Goal: Information Seeking & Learning: Compare options

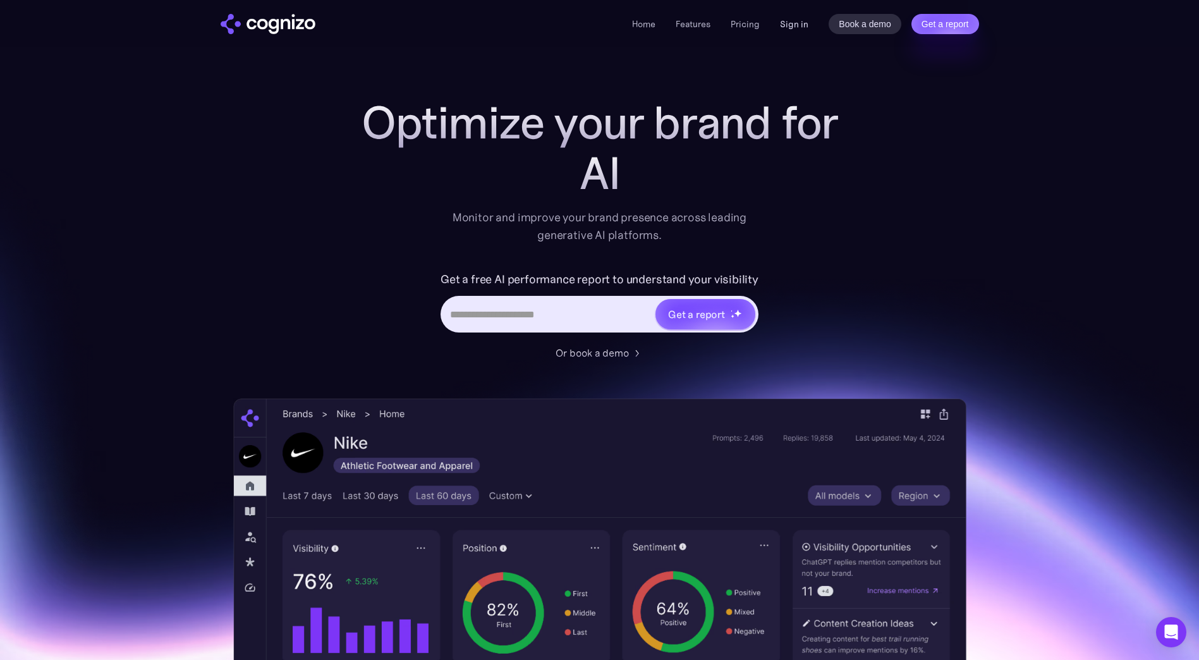
click at [790, 24] on link "Sign in" at bounding box center [794, 23] width 28 height 15
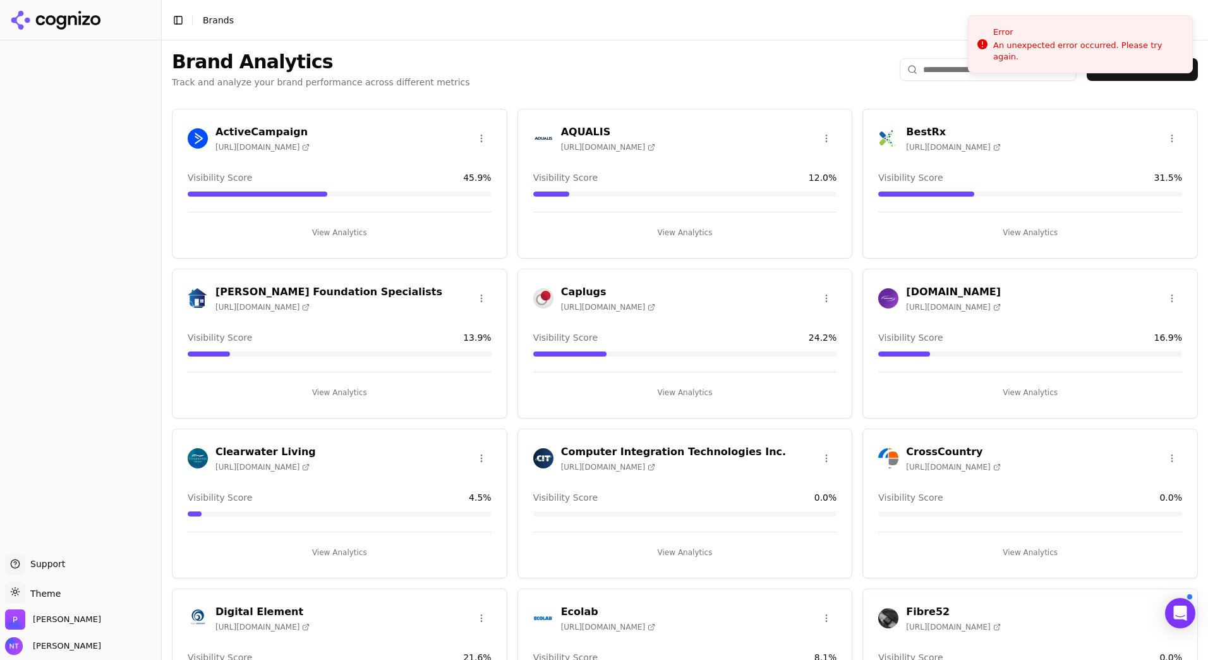
click at [580, 134] on h3 "AQUALIS" at bounding box center [608, 131] width 94 height 15
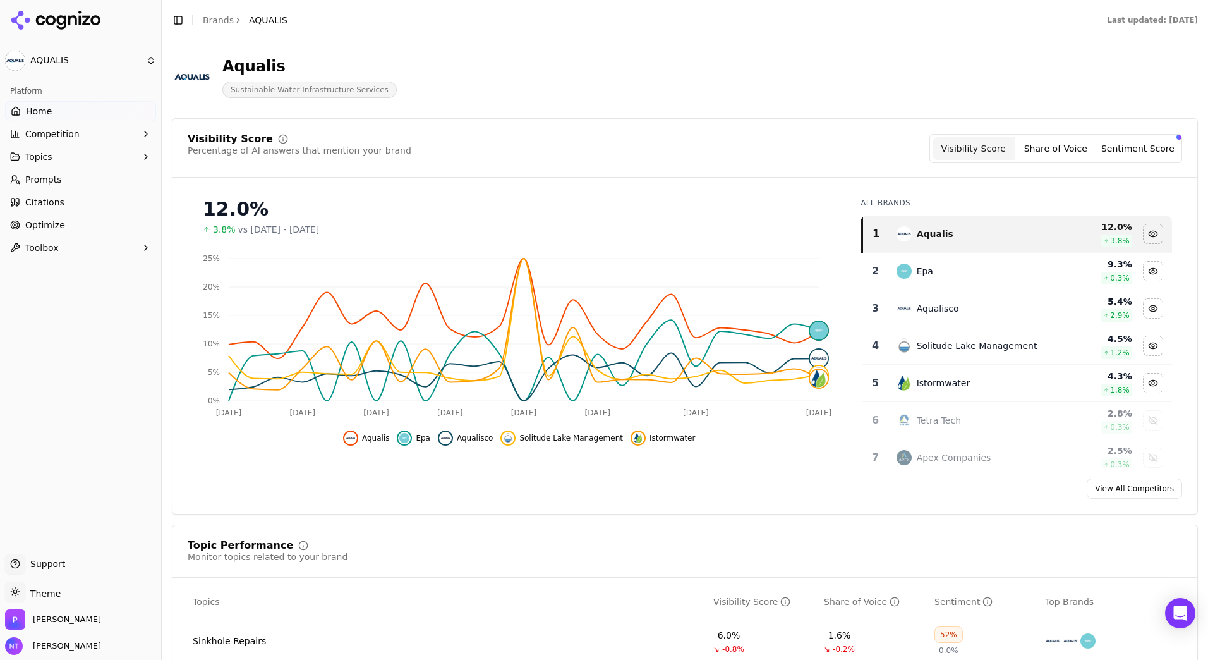
scroll to position [63, 0]
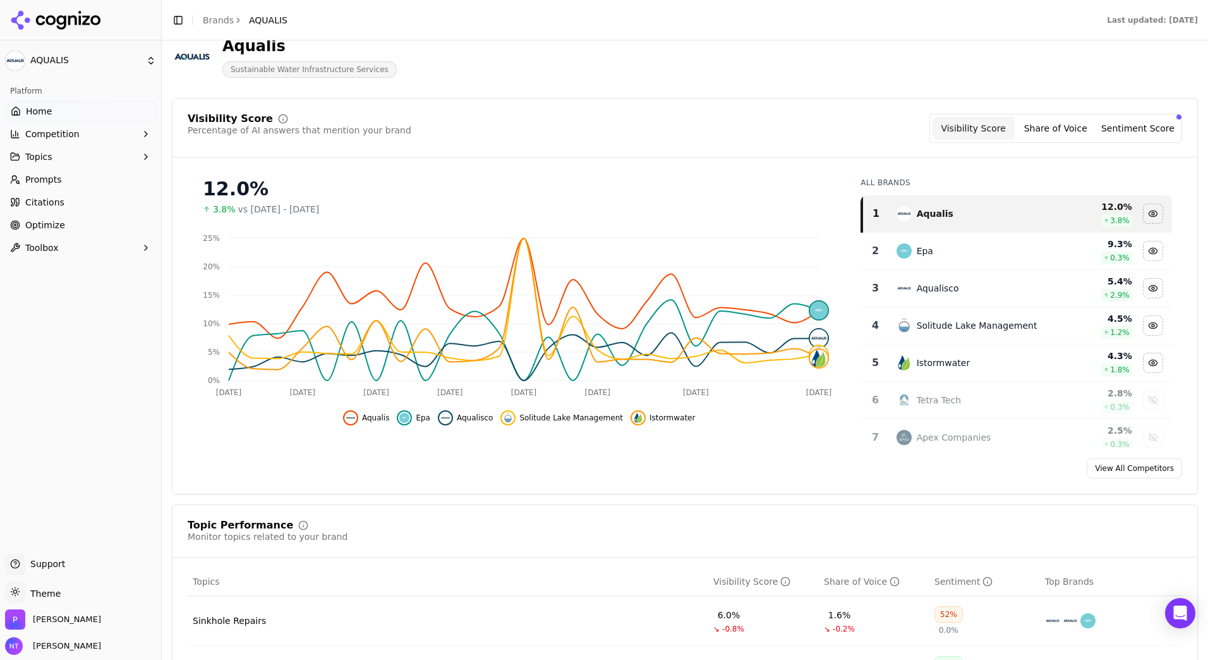
click at [966, 214] on div "Aqualis" at bounding box center [969, 213] width 145 height 15
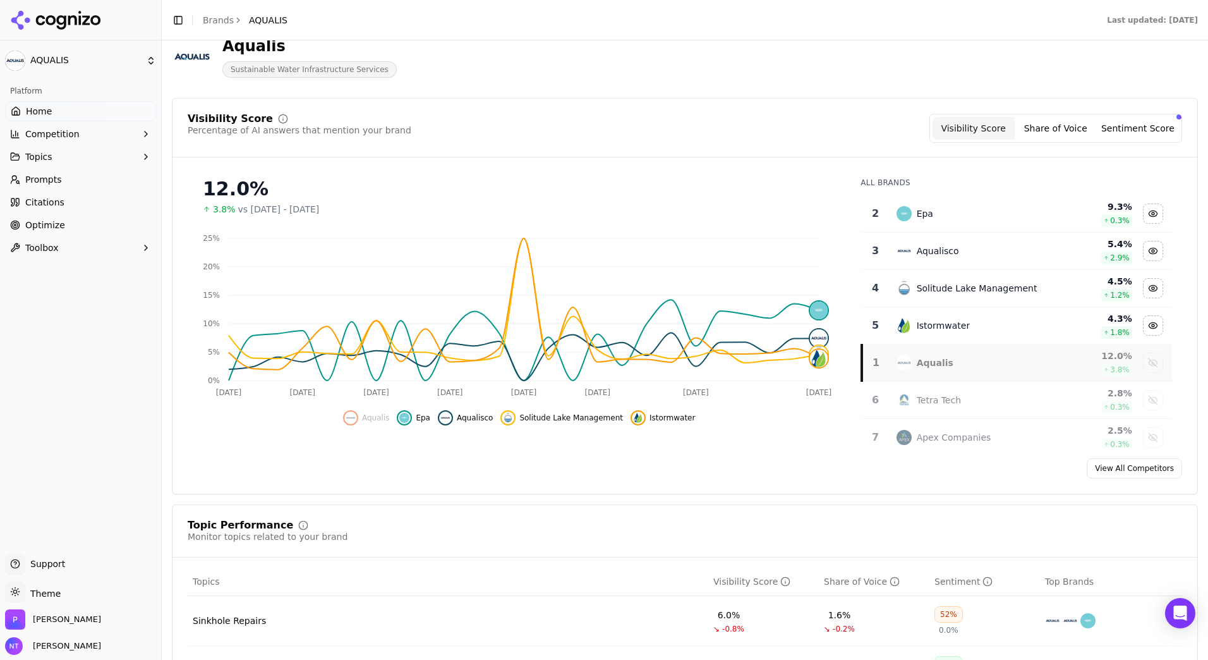
click at [1134, 466] on link "View All Competitors" at bounding box center [1134, 468] width 95 height 20
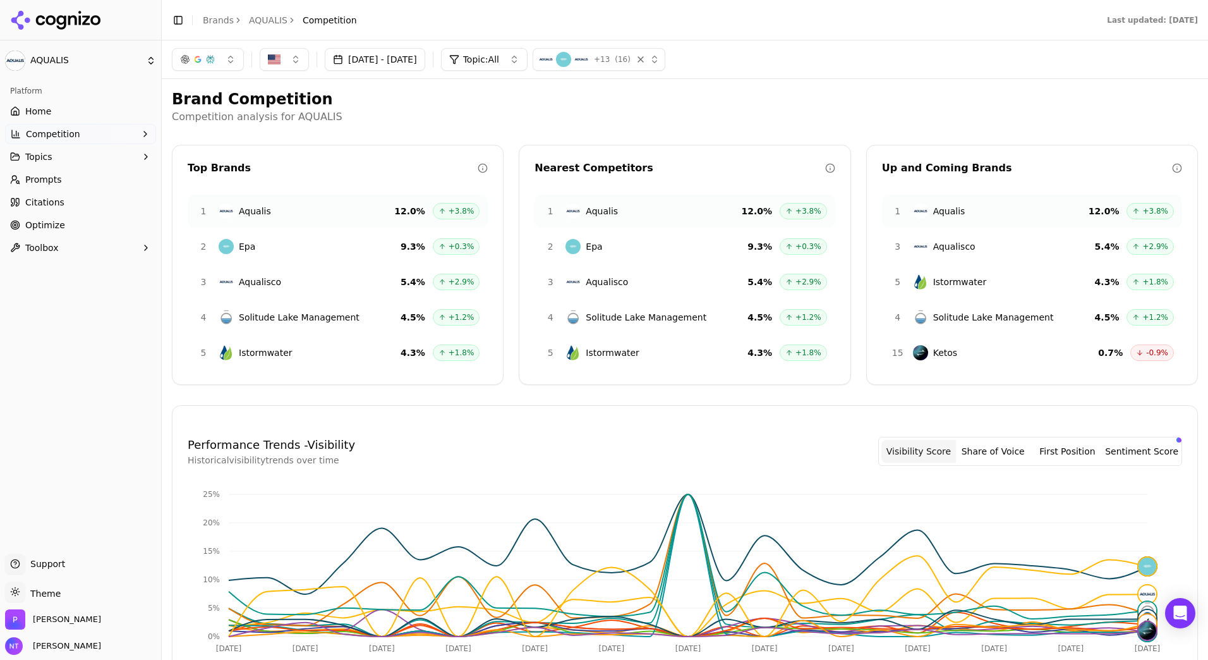
click at [422, 57] on button "[DATE] - [DATE]" at bounding box center [375, 59] width 100 height 23
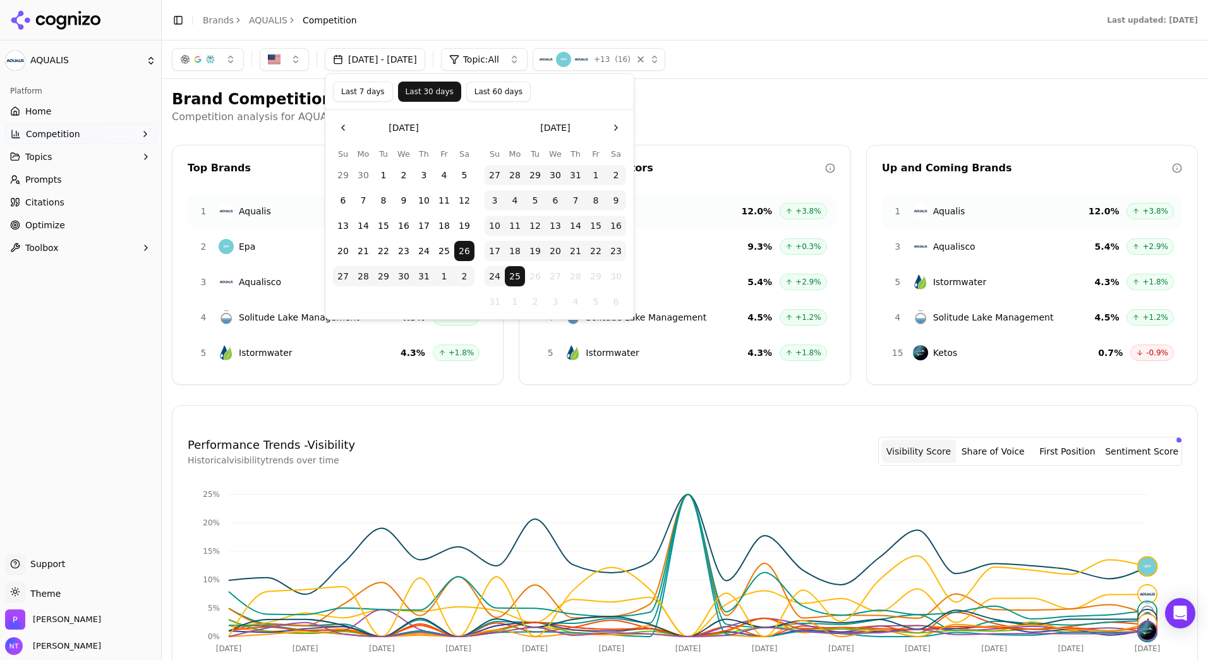
click at [469, 84] on button "Last 60 days" at bounding box center [498, 92] width 64 height 20
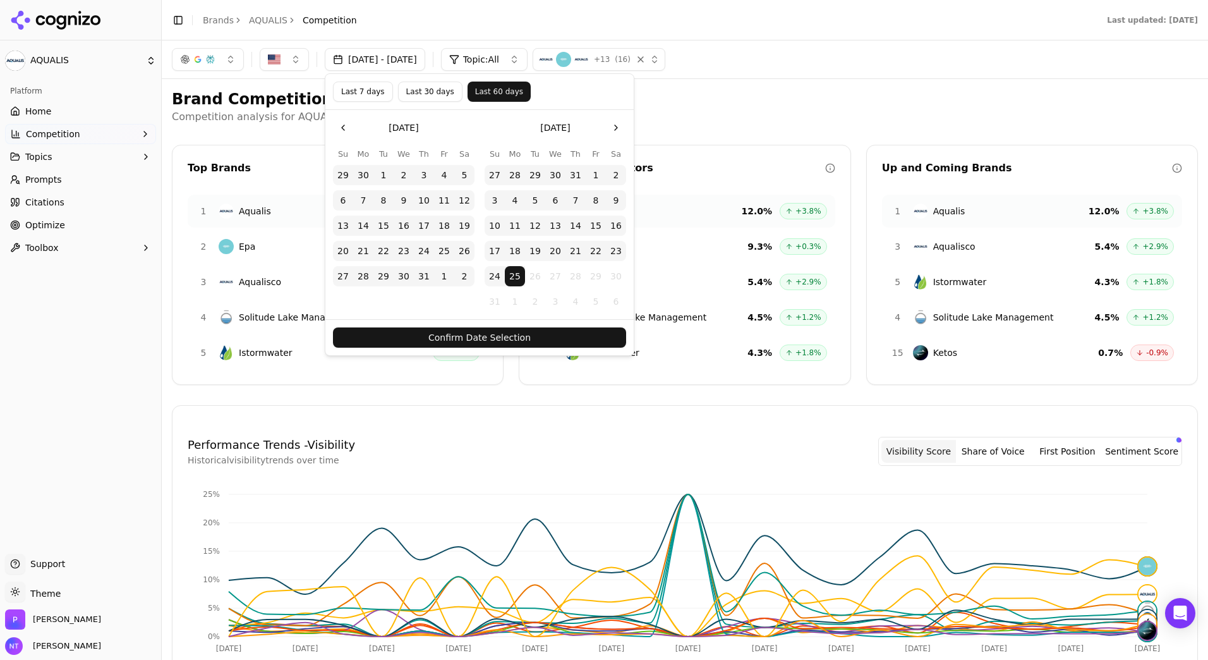
click at [486, 336] on button "Confirm Date Selection" at bounding box center [479, 337] width 293 height 20
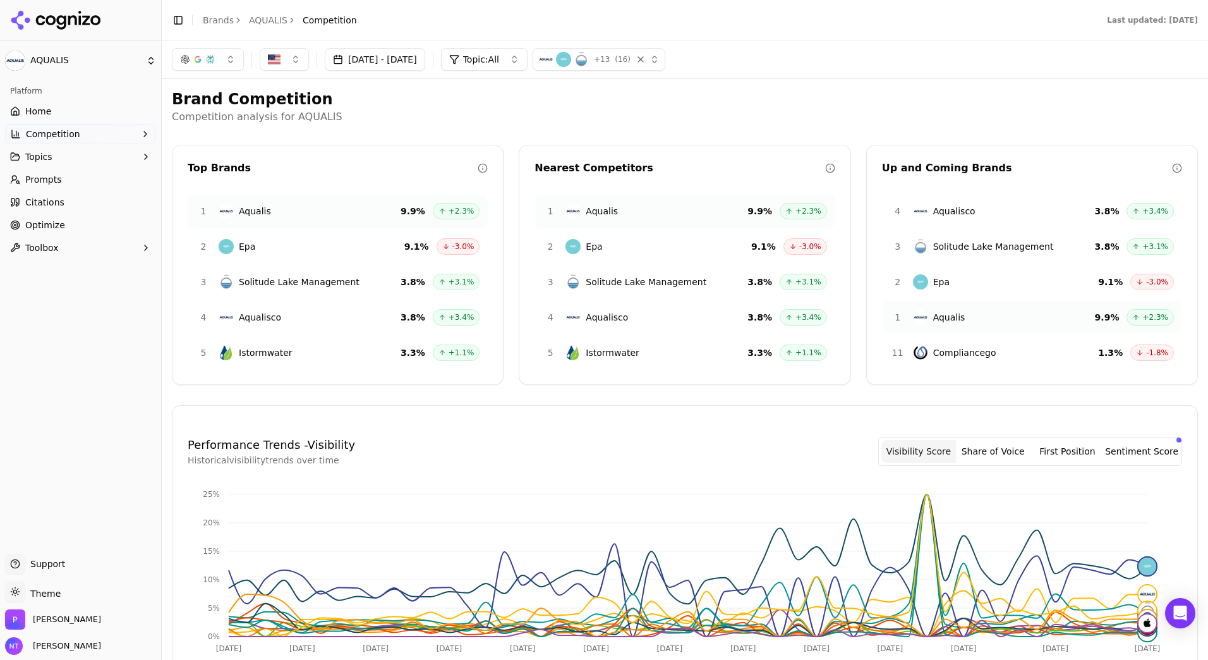
click at [380, 58] on button "[DATE] - [DATE]" at bounding box center [375, 59] width 100 height 23
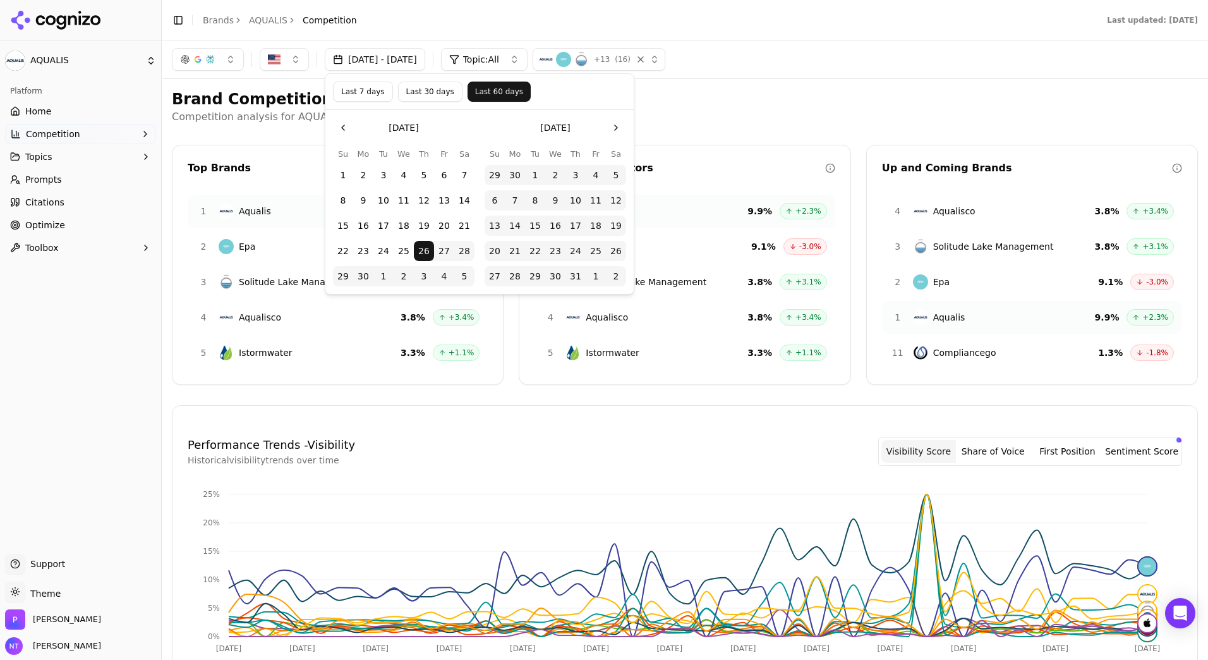
click at [341, 133] on button "Go to the Previous Month" at bounding box center [343, 128] width 20 height 20
click at [341, 132] on button "Go to the Previous Month" at bounding box center [343, 128] width 20 height 20
click at [618, 130] on button "Go to the Next Month" at bounding box center [616, 128] width 20 height 20
click at [490, 174] on button "1" at bounding box center [495, 175] width 20 height 20
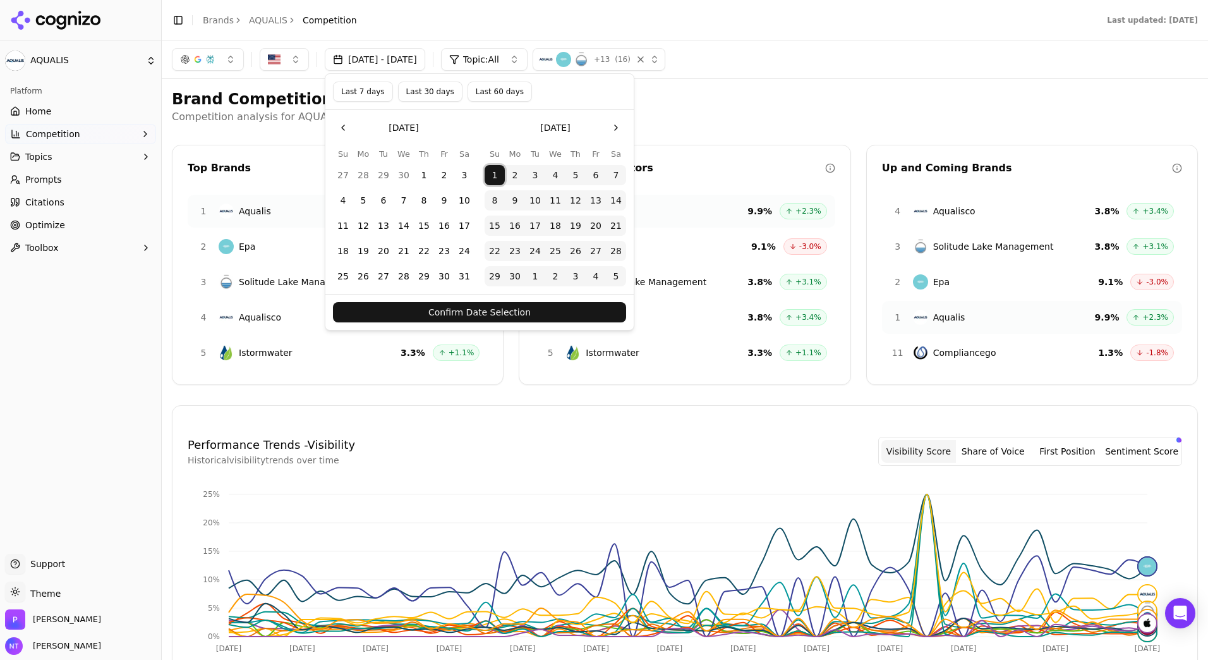
click at [626, 124] on button "Go to the Next Month" at bounding box center [616, 128] width 20 height 20
click at [368, 276] on button "30" at bounding box center [363, 276] width 20 height 20
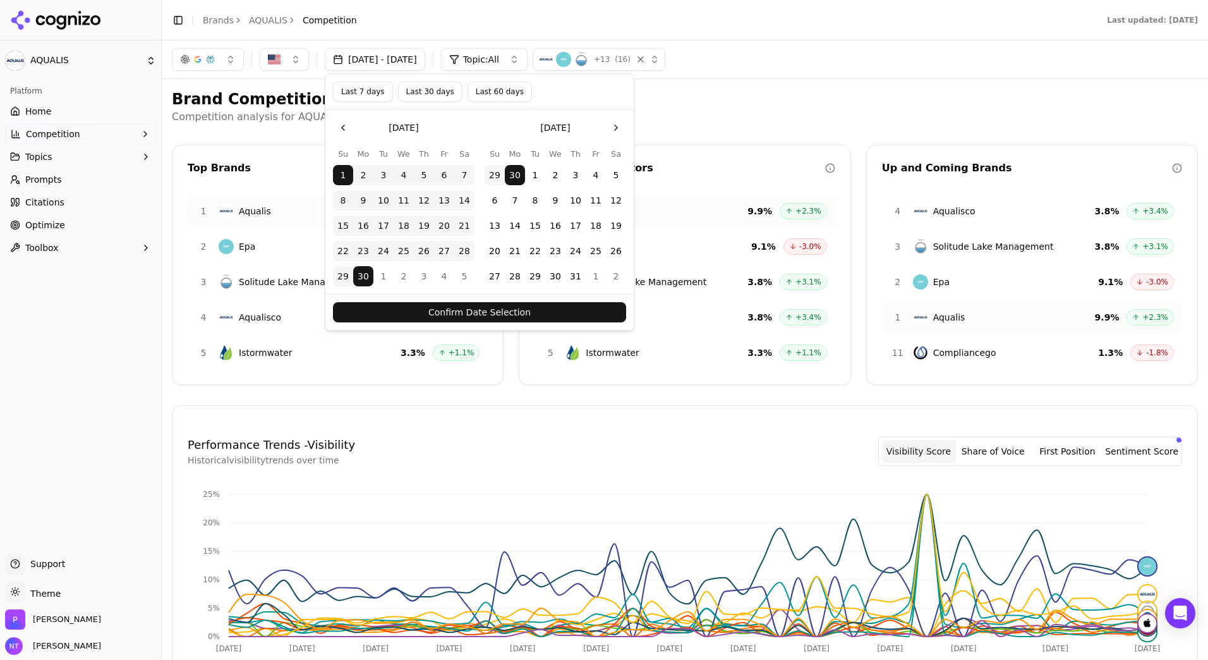
click at [486, 310] on button "Confirm Date Selection" at bounding box center [479, 312] width 293 height 20
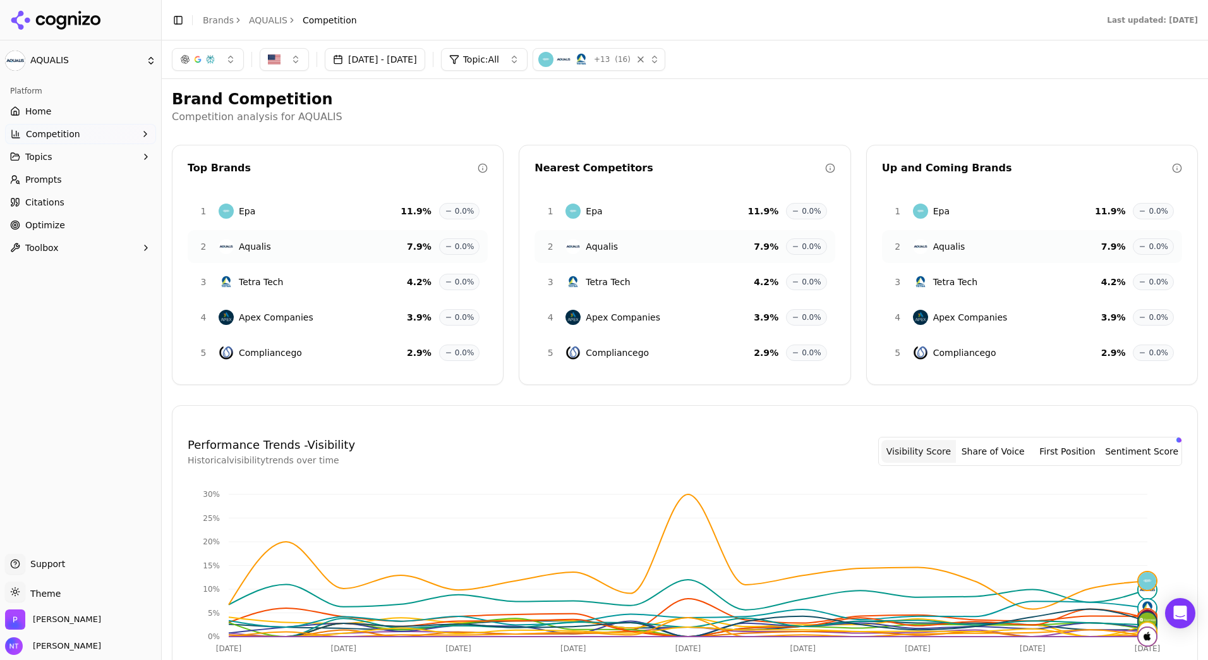
click at [395, 57] on button "[DATE] - [DATE]" at bounding box center [375, 59] width 100 height 23
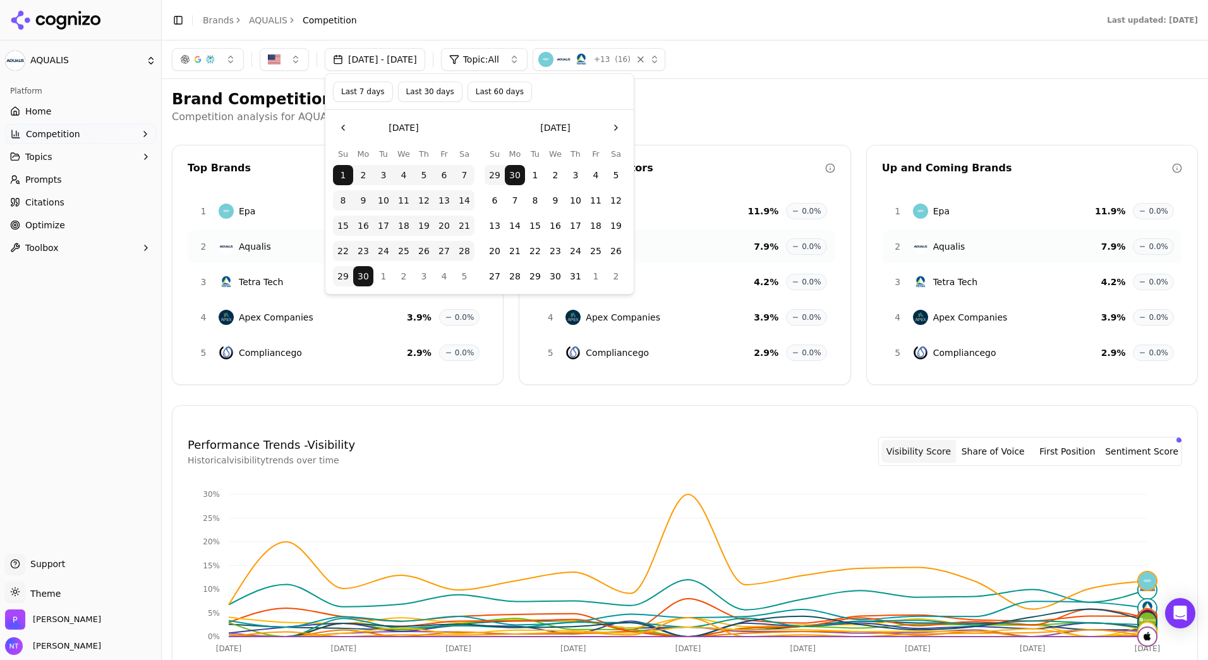
click at [613, 126] on button "Go to the Next Month" at bounding box center [616, 128] width 20 height 20
click at [386, 171] on button "1" at bounding box center [383, 175] width 20 height 20
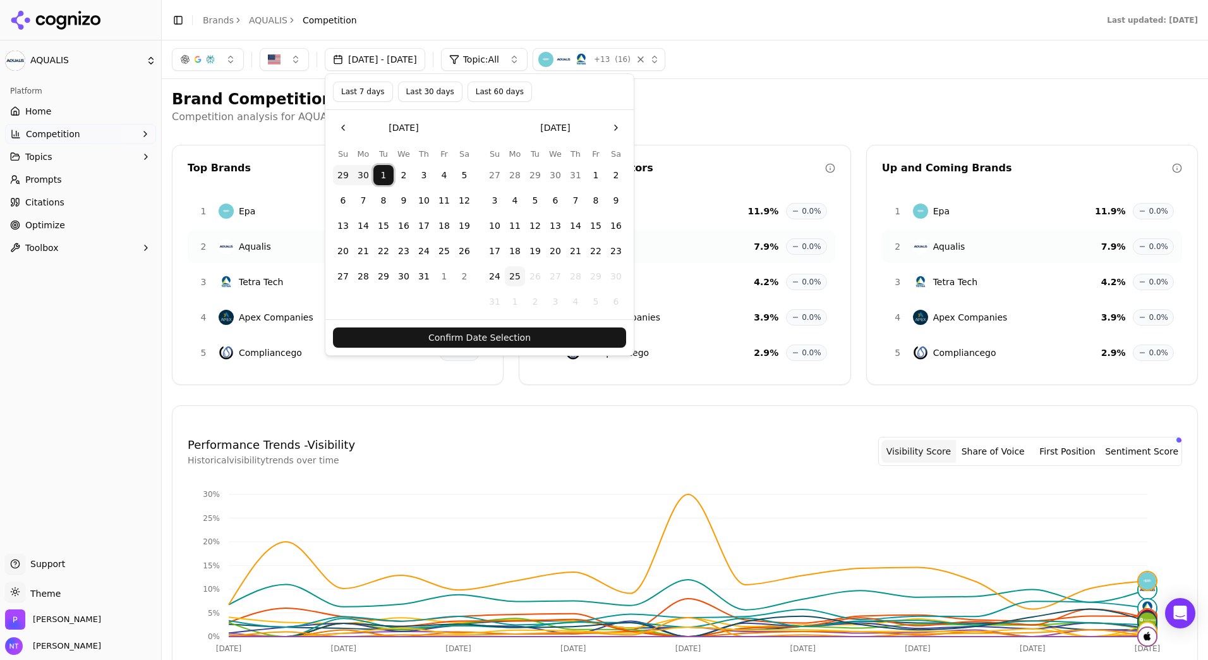
click at [420, 276] on button "31" at bounding box center [424, 276] width 20 height 20
click at [497, 339] on button "Confirm Date Selection" at bounding box center [479, 337] width 293 height 20
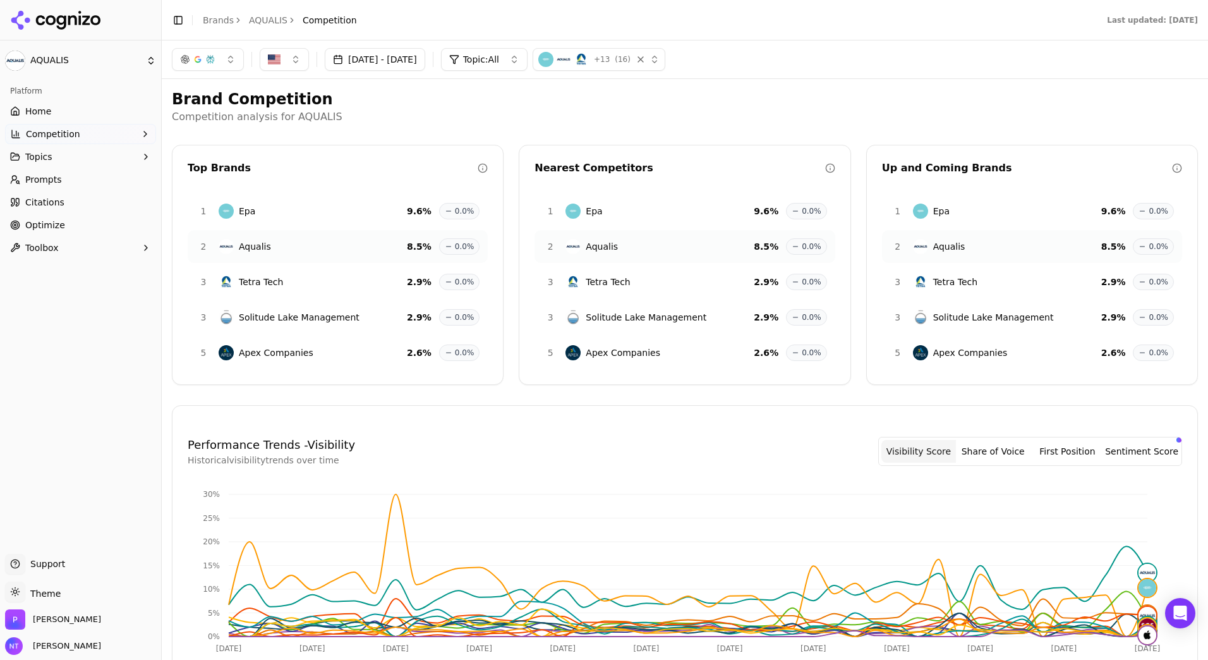
click at [415, 58] on button "[DATE] - [DATE]" at bounding box center [375, 59] width 100 height 23
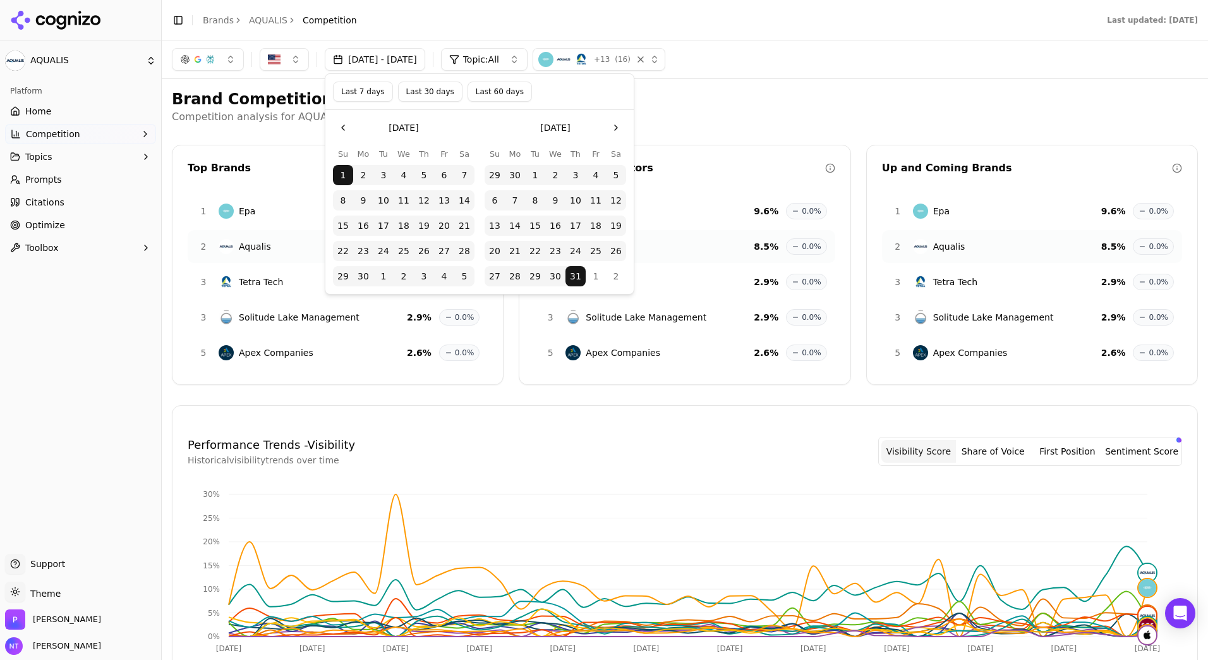
click at [615, 124] on button "Go to the Next Month" at bounding box center [616, 128] width 20 height 20
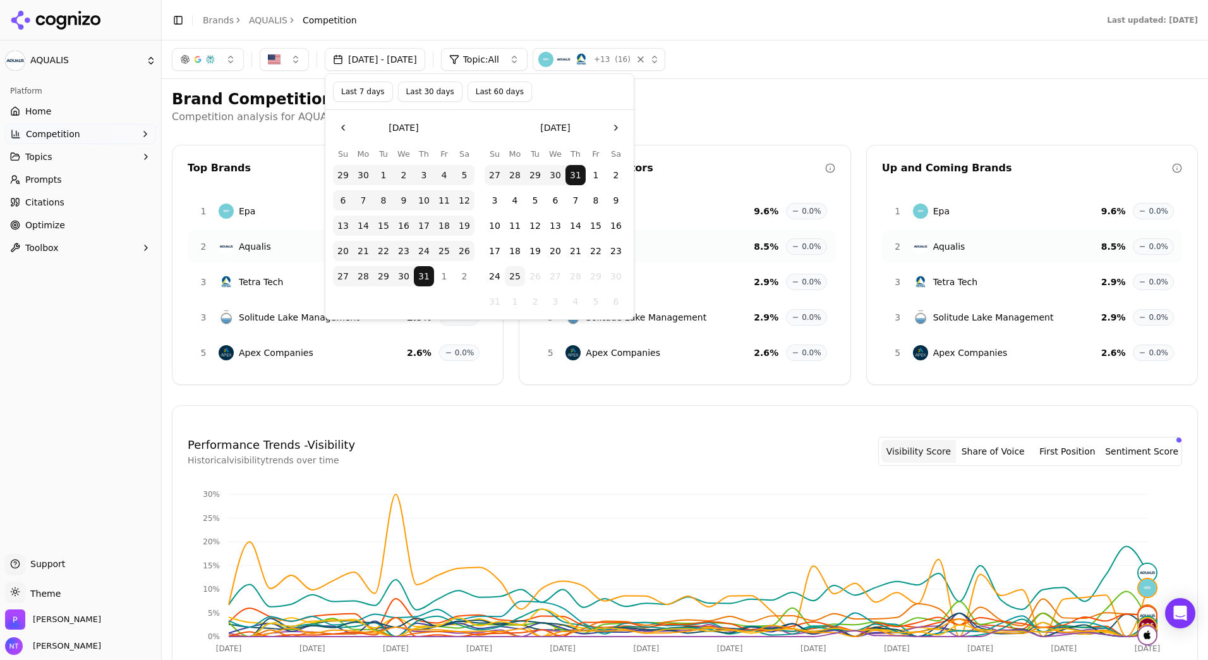
click at [595, 174] on button "1" at bounding box center [596, 175] width 20 height 20
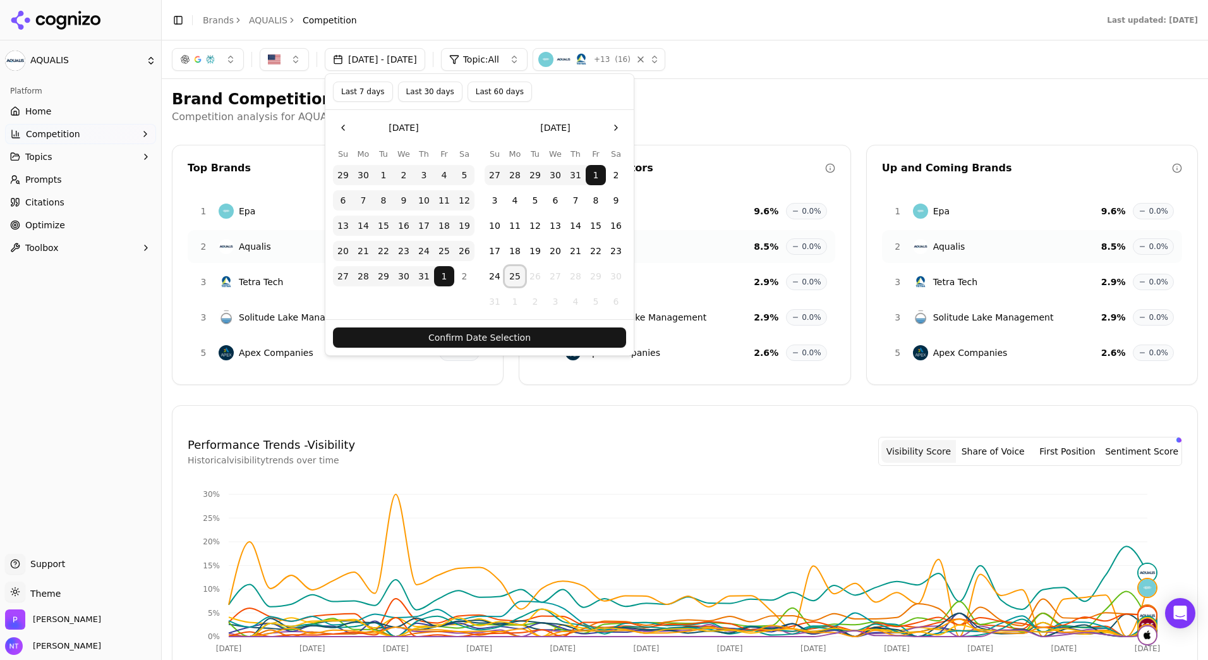
click at [514, 269] on button "25" at bounding box center [515, 276] width 20 height 20
click at [523, 336] on button "Confirm Date Selection" at bounding box center [479, 337] width 293 height 20
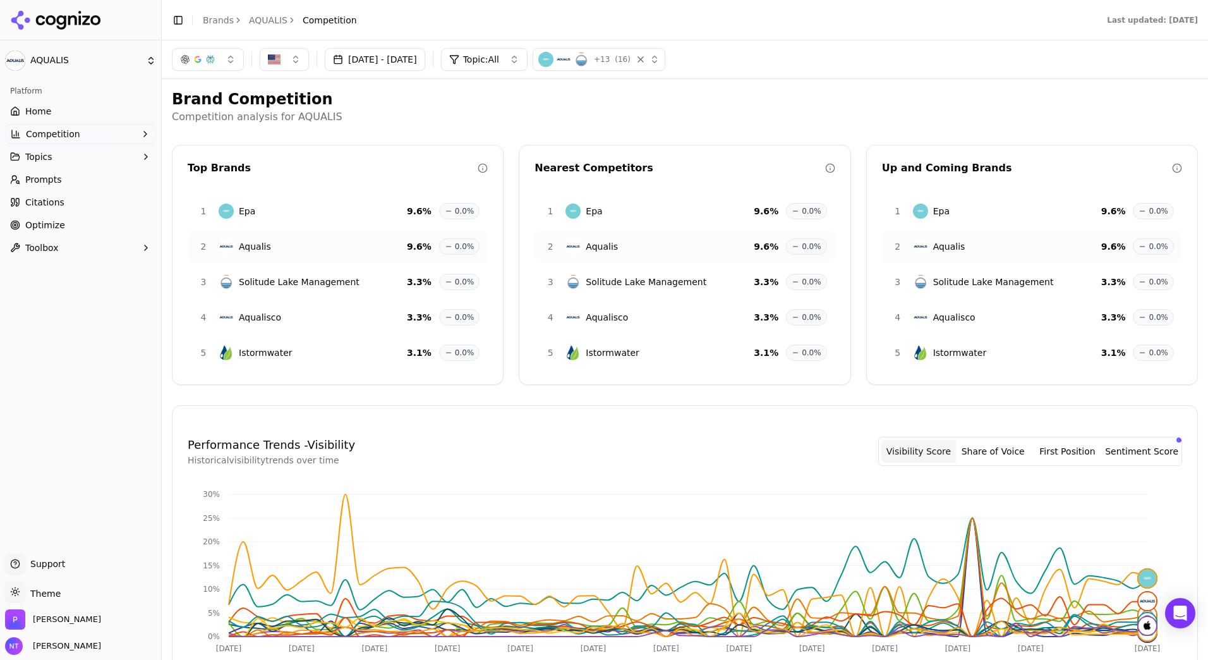
click at [397, 51] on button "[DATE] - [DATE]" at bounding box center [375, 59] width 100 height 23
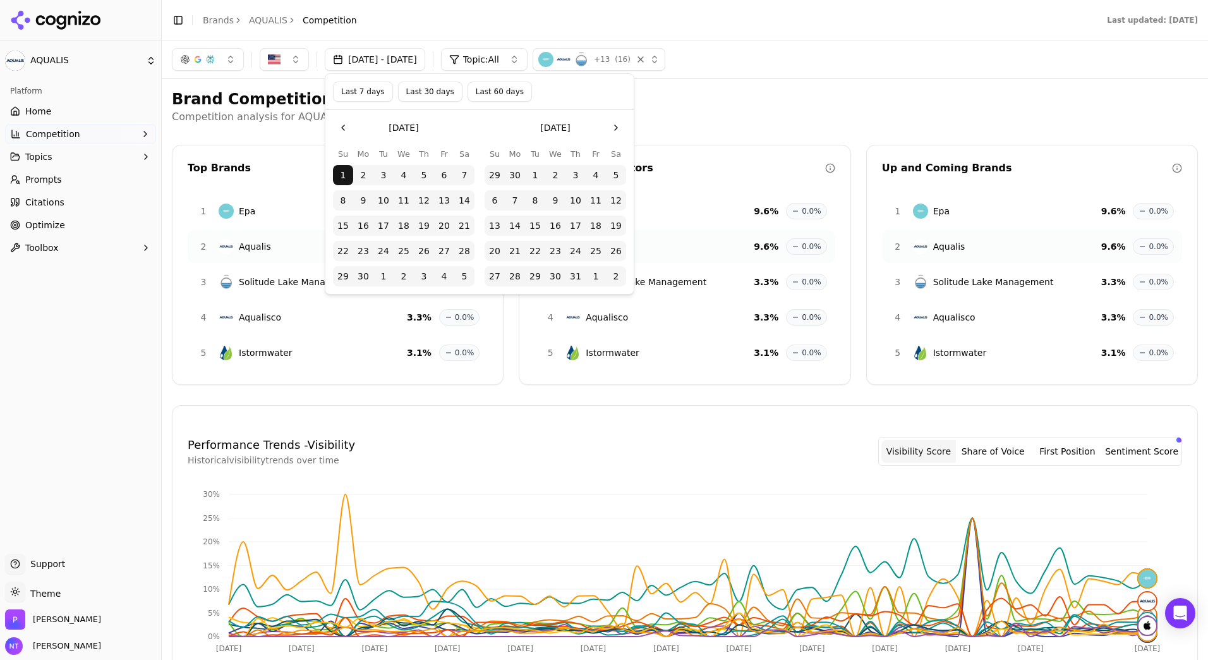
click at [480, 87] on button "Last 60 days" at bounding box center [500, 92] width 64 height 20
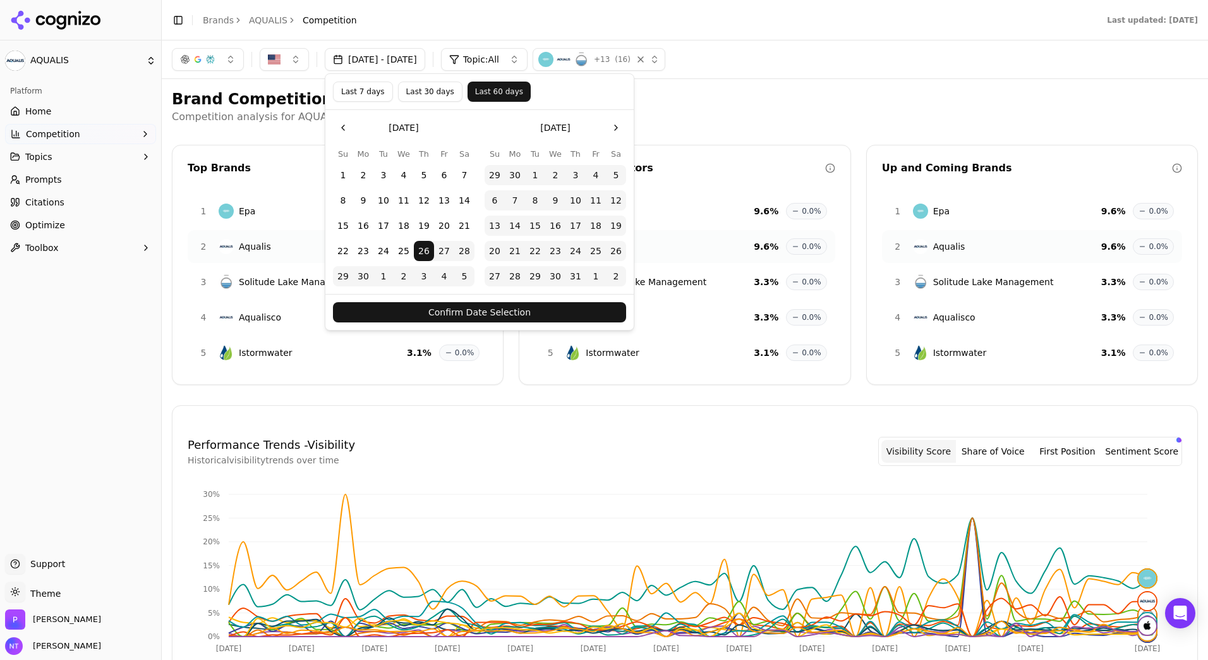
click at [502, 309] on button "Confirm Date Selection" at bounding box center [479, 312] width 293 height 20
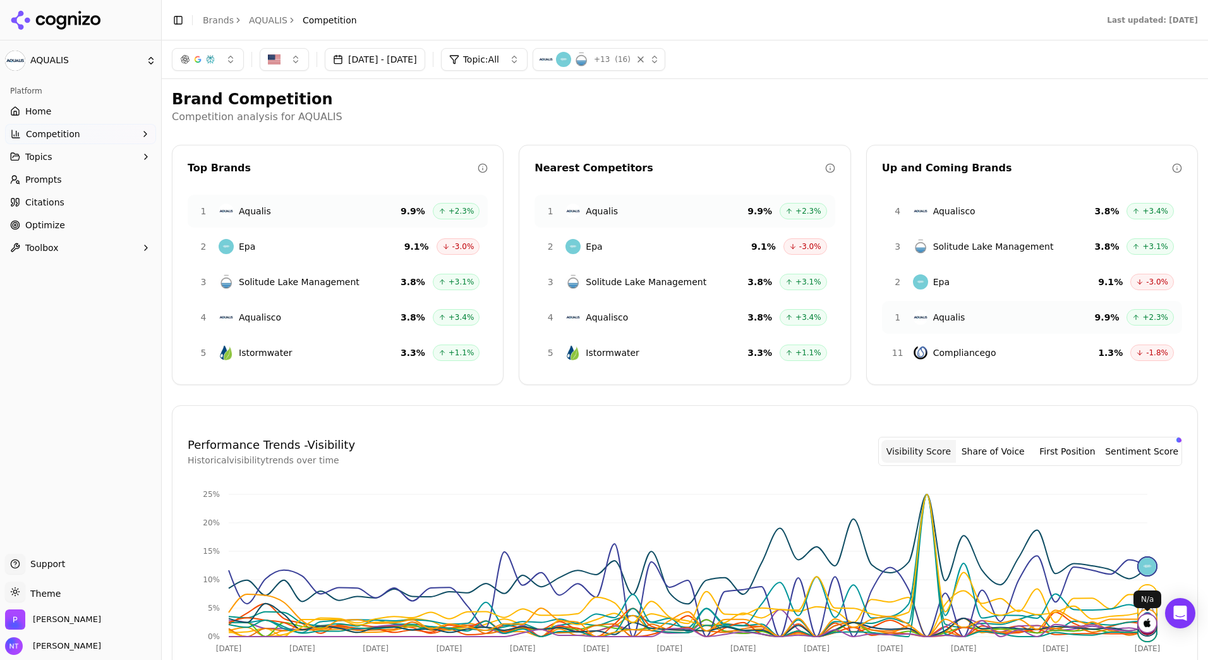
click at [212, 58] on div "button" at bounding box center [210, 59] width 10 height 10
click at [219, 106] on span "ChatGPT-Search" at bounding box center [203, 109] width 71 height 13
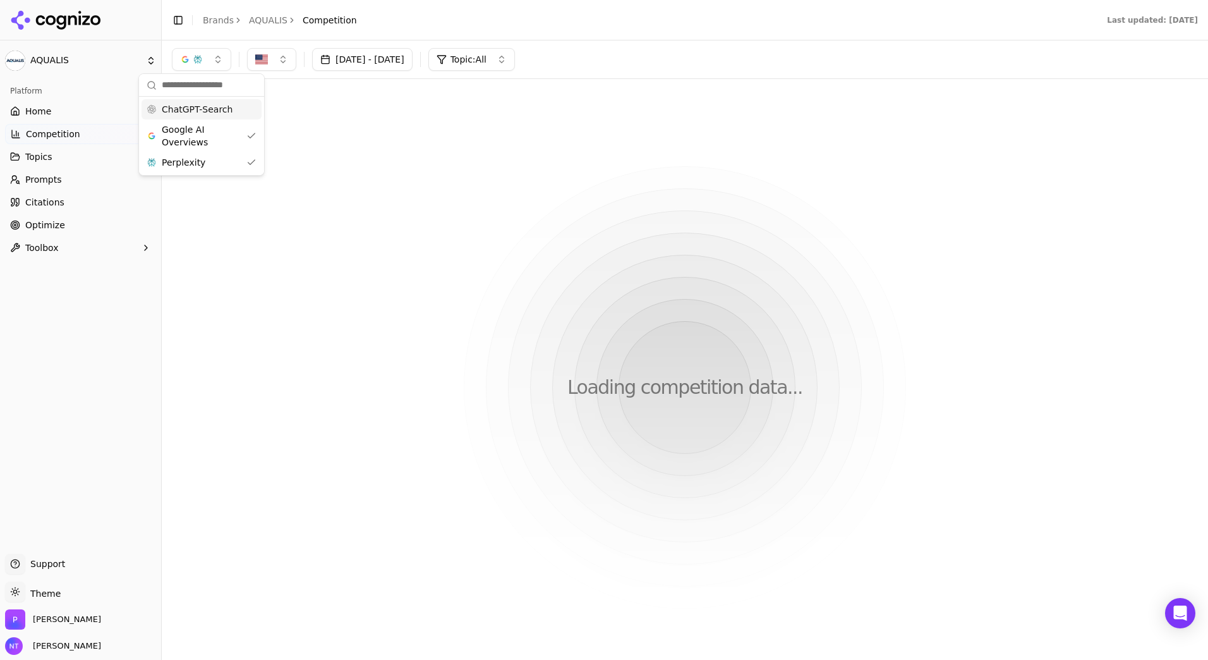
click at [217, 59] on button "button" at bounding box center [201, 59] width 59 height 23
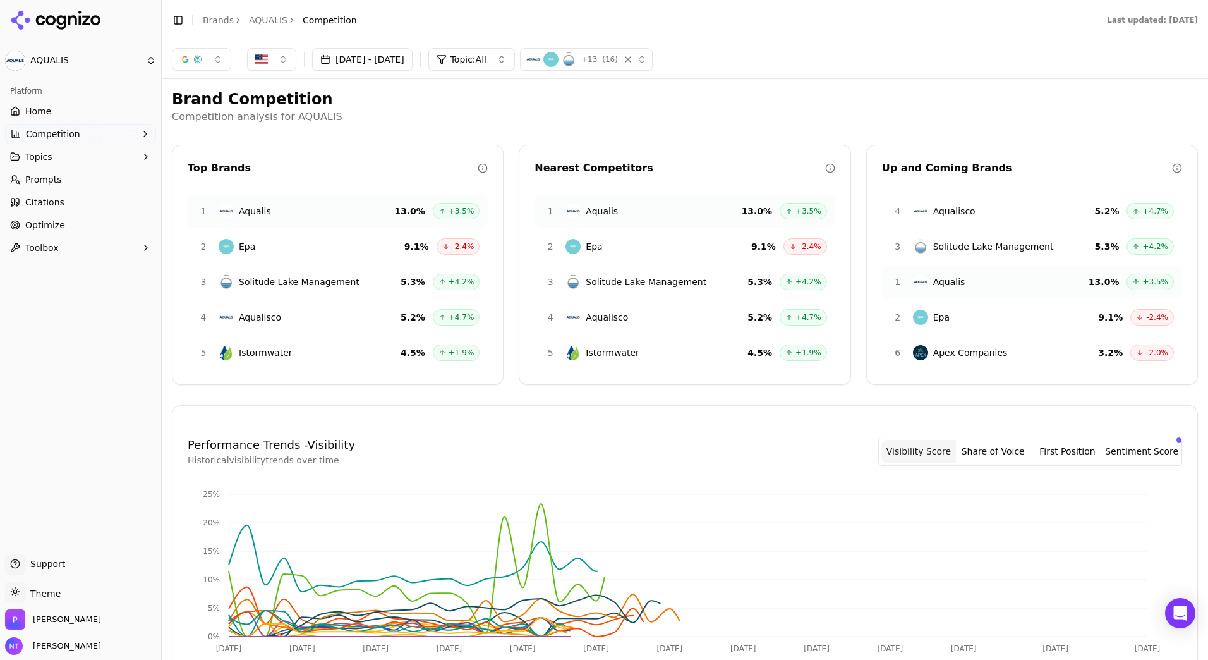
click at [215, 58] on button "button" at bounding box center [201, 59] width 59 height 23
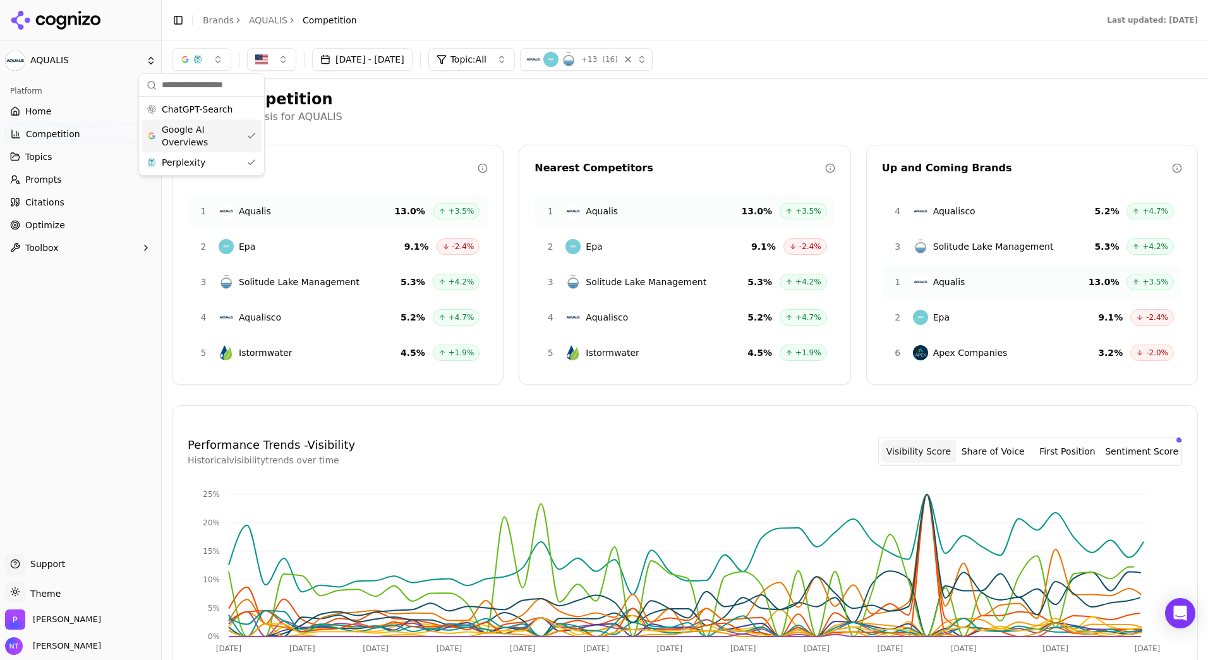
click at [217, 139] on span "Google AI Overviews" at bounding box center [202, 135] width 80 height 25
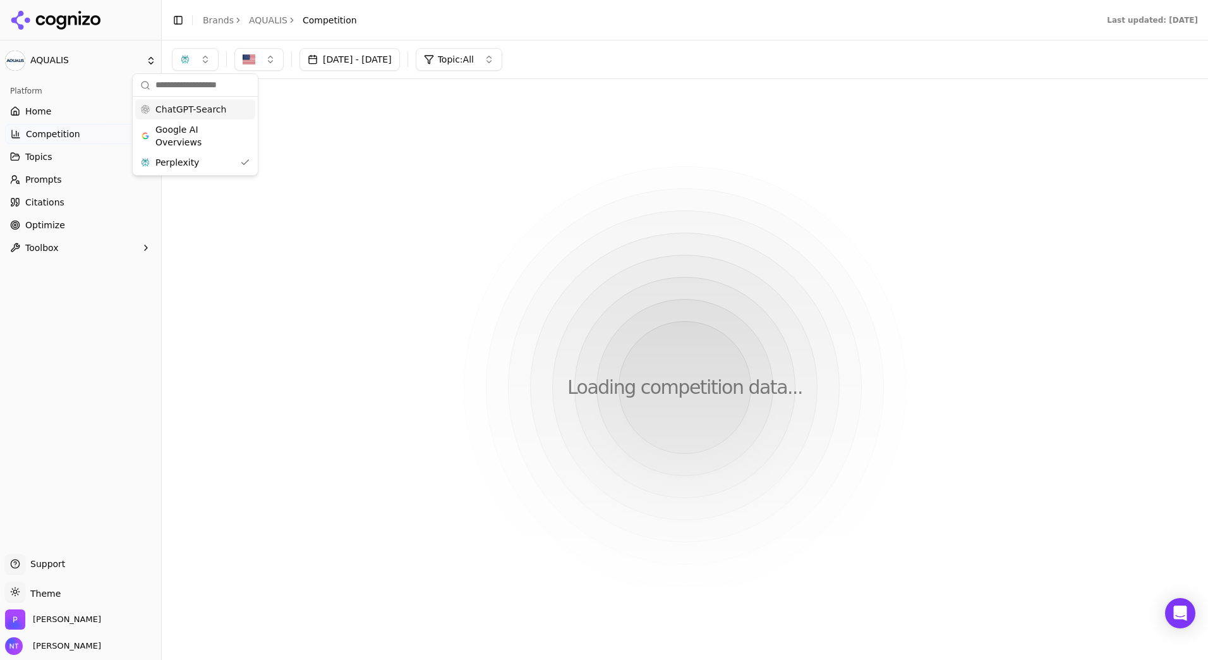
click at [207, 61] on button "button" at bounding box center [195, 59] width 47 height 23
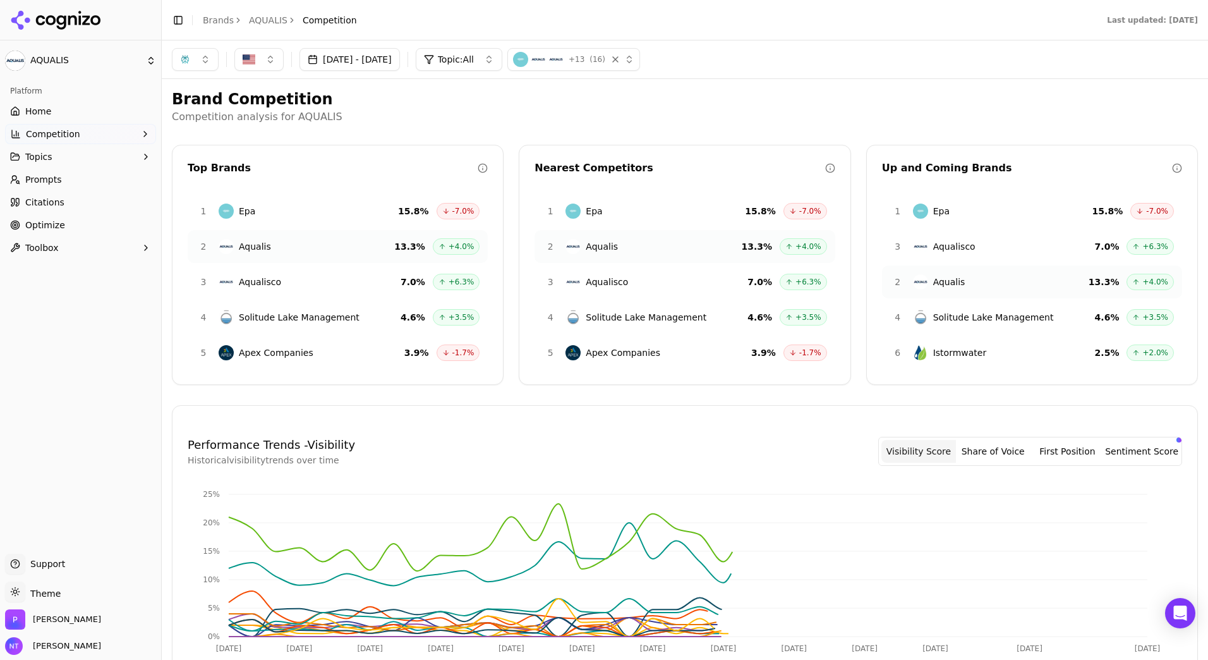
click at [202, 63] on button "button" at bounding box center [195, 59] width 47 height 23
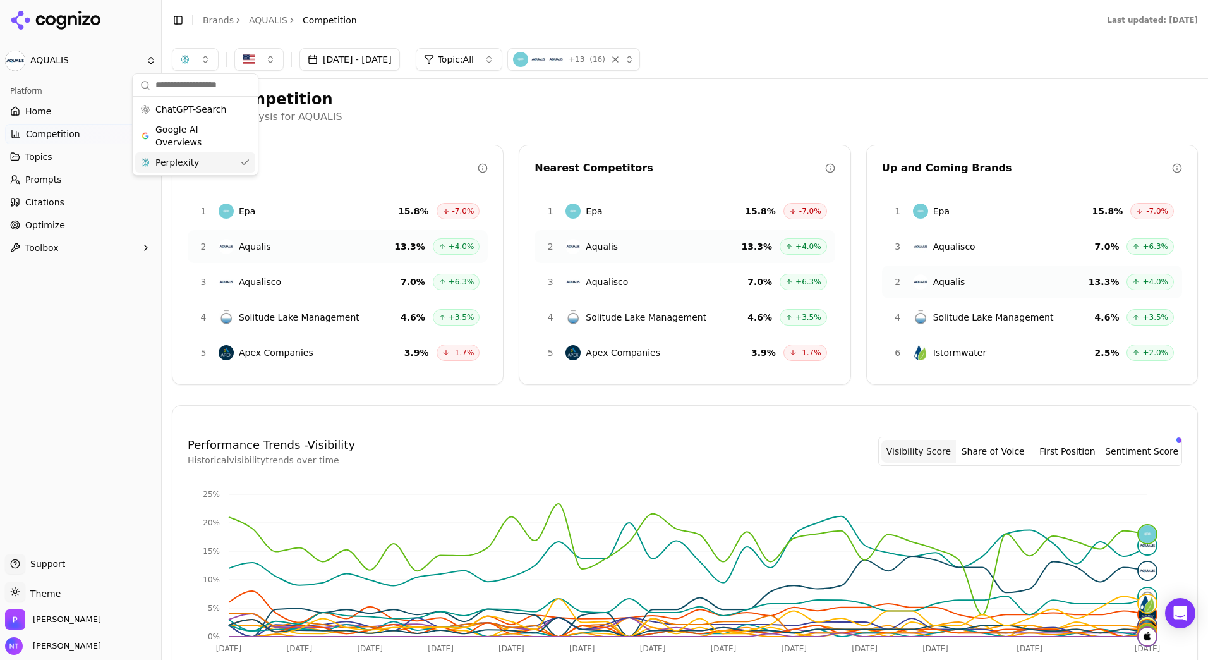
click at [199, 169] on div "Perplexity" at bounding box center [195, 162] width 120 height 20
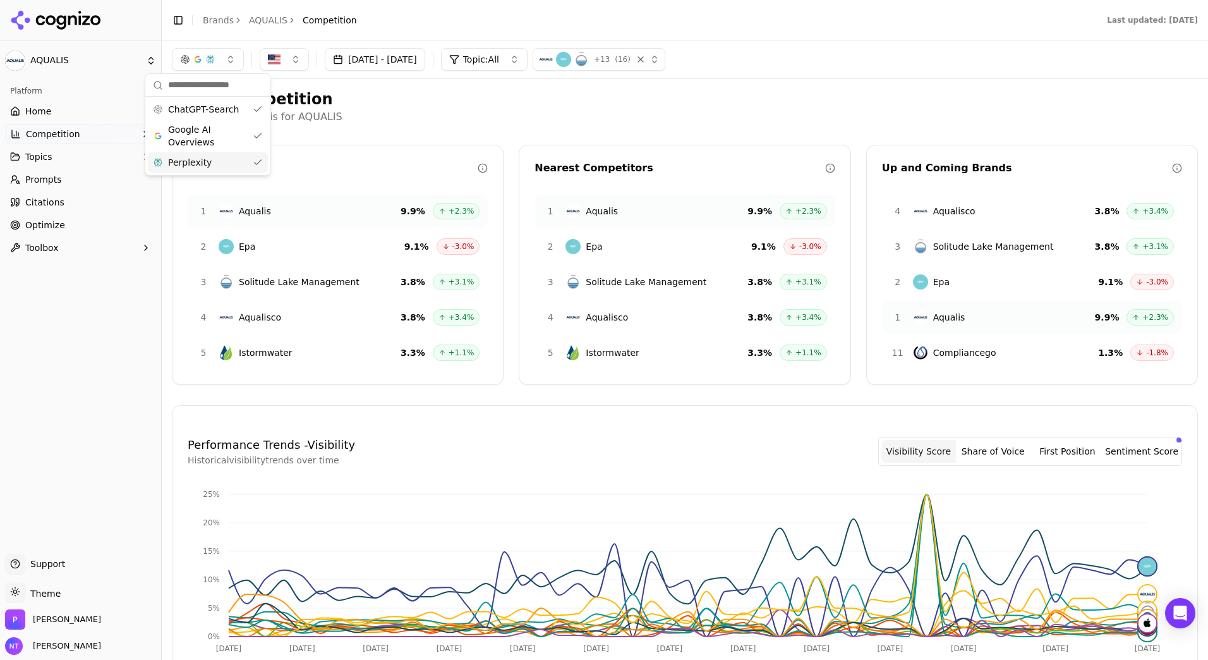
click at [233, 162] on div "Perplexity" at bounding box center [208, 162] width 120 height 20
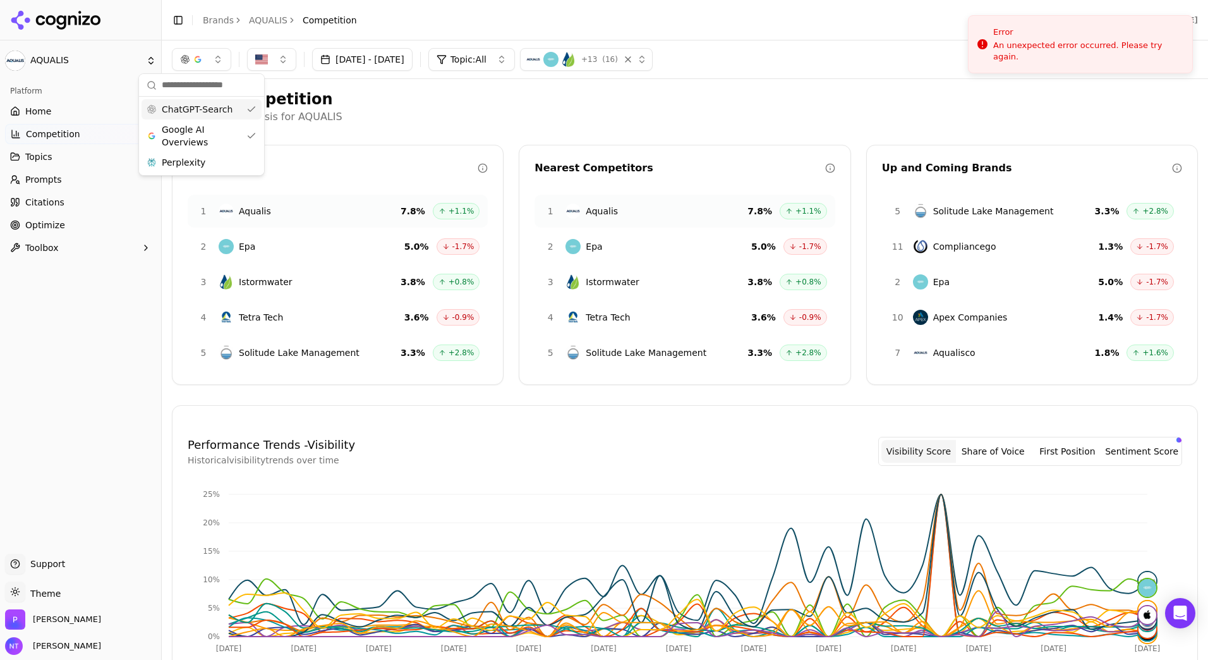
click at [221, 59] on button "button" at bounding box center [201, 59] width 59 height 23
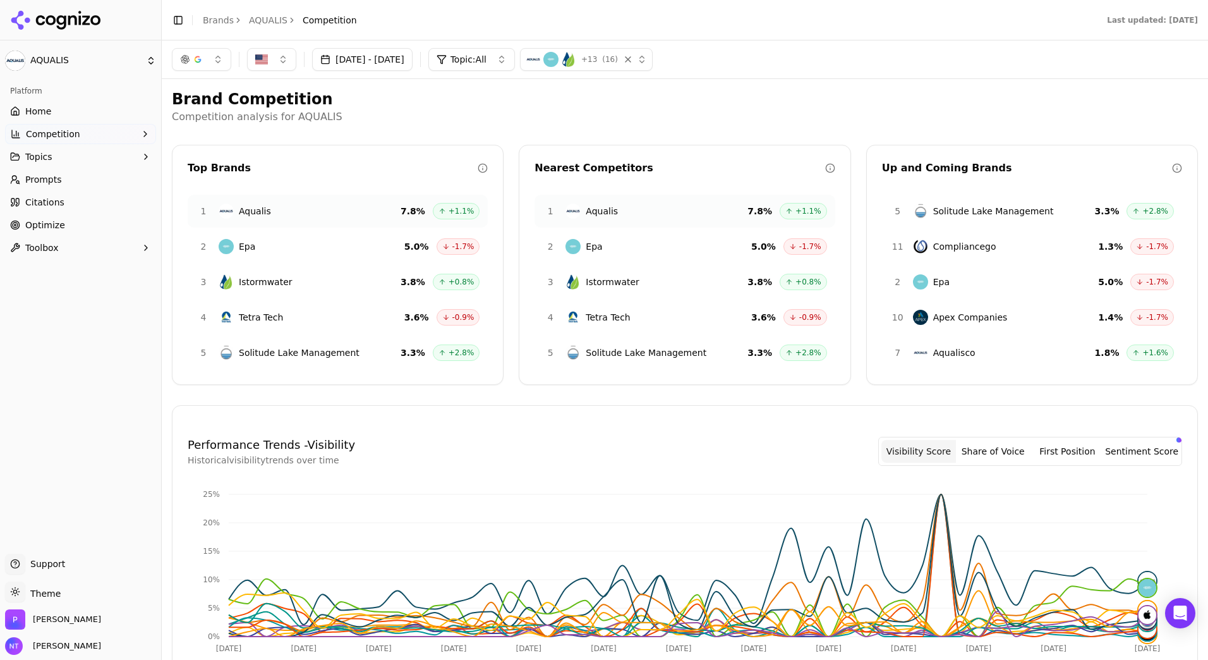
click at [221, 59] on button "button" at bounding box center [201, 59] width 59 height 23
click at [216, 105] on span "ChatGPT-Search" at bounding box center [197, 109] width 71 height 13
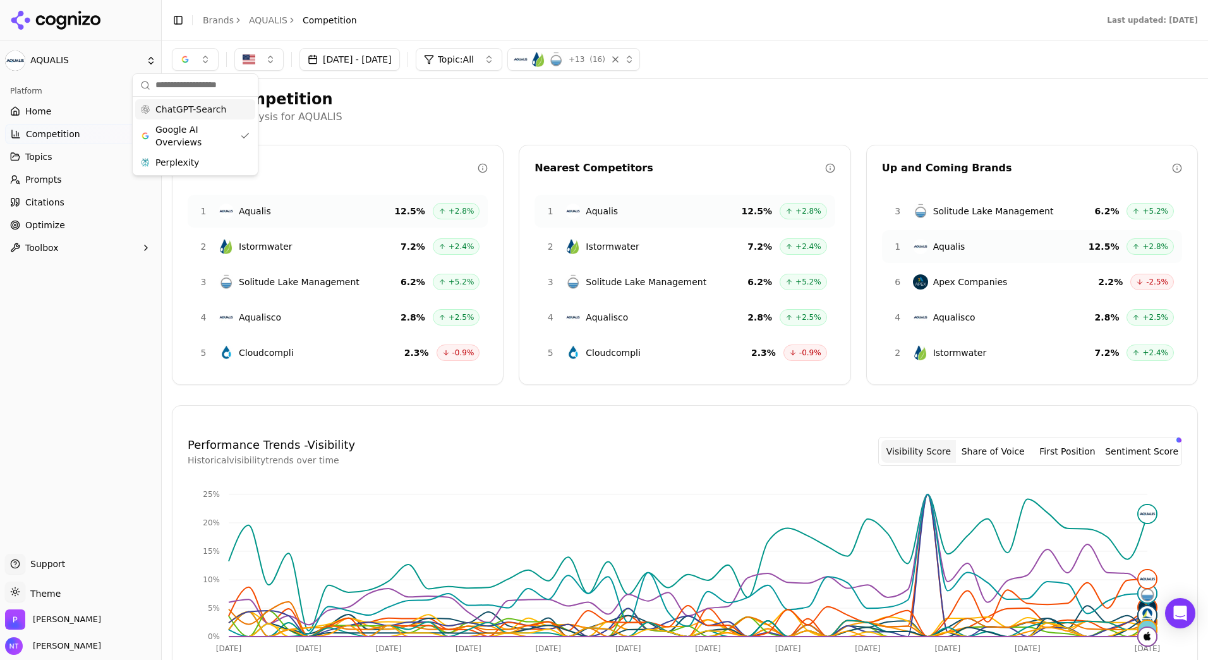
click at [210, 54] on button "button" at bounding box center [195, 59] width 47 height 23
click at [194, 109] on span "ChatGPT-Search" at bounding box center [190, 109] width 71 height 13
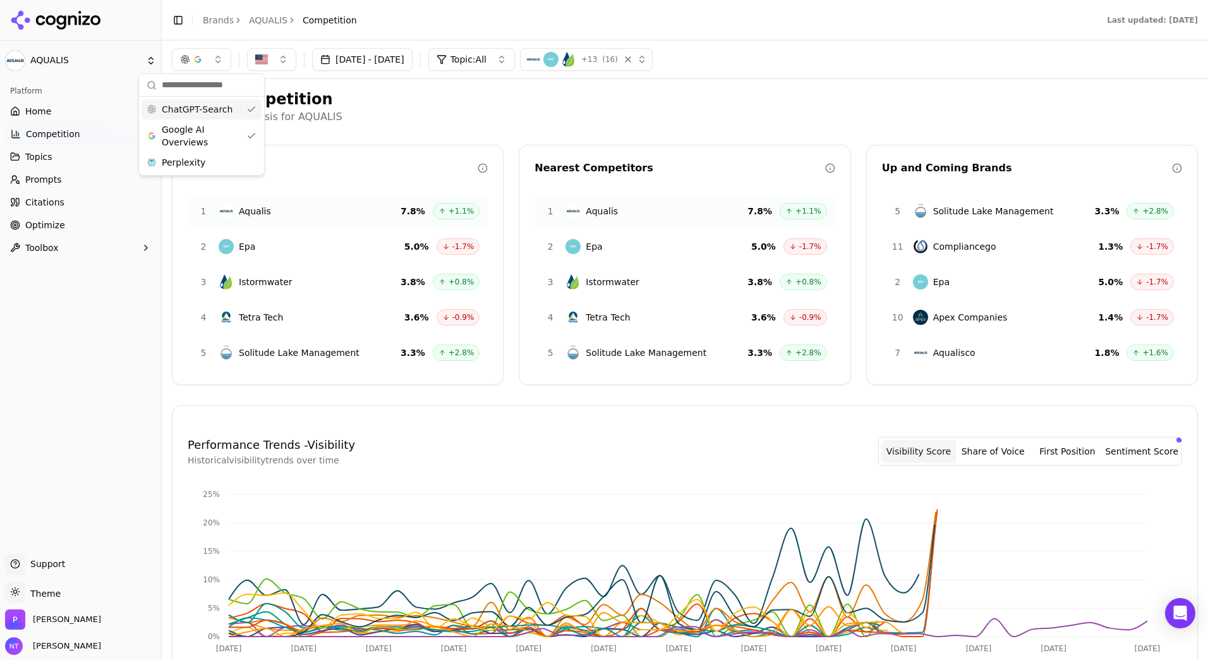
click at [203, 63] on button "button" at bounding box center [201, 59] width 59 height 23
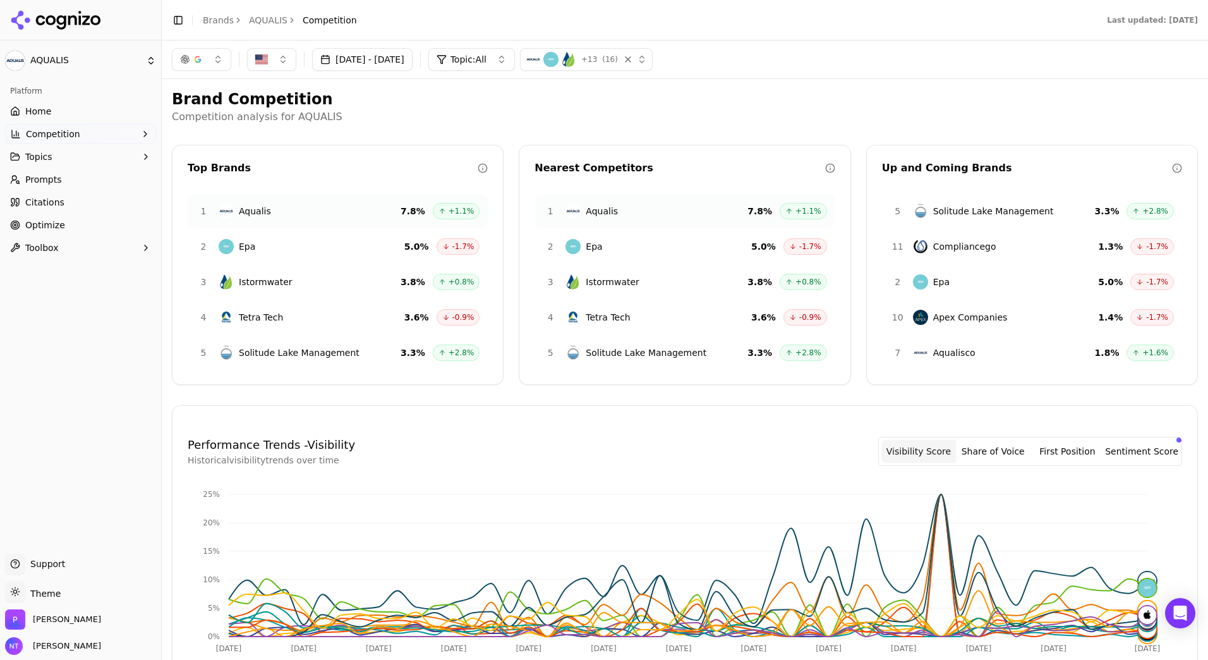
click at [202, 64] on button "button" at bounding box center [201, 59] width 59 height 23
click at [198, 139] on span "Google AI Overviews" at bounding box center [202, 135] width 80 height 25
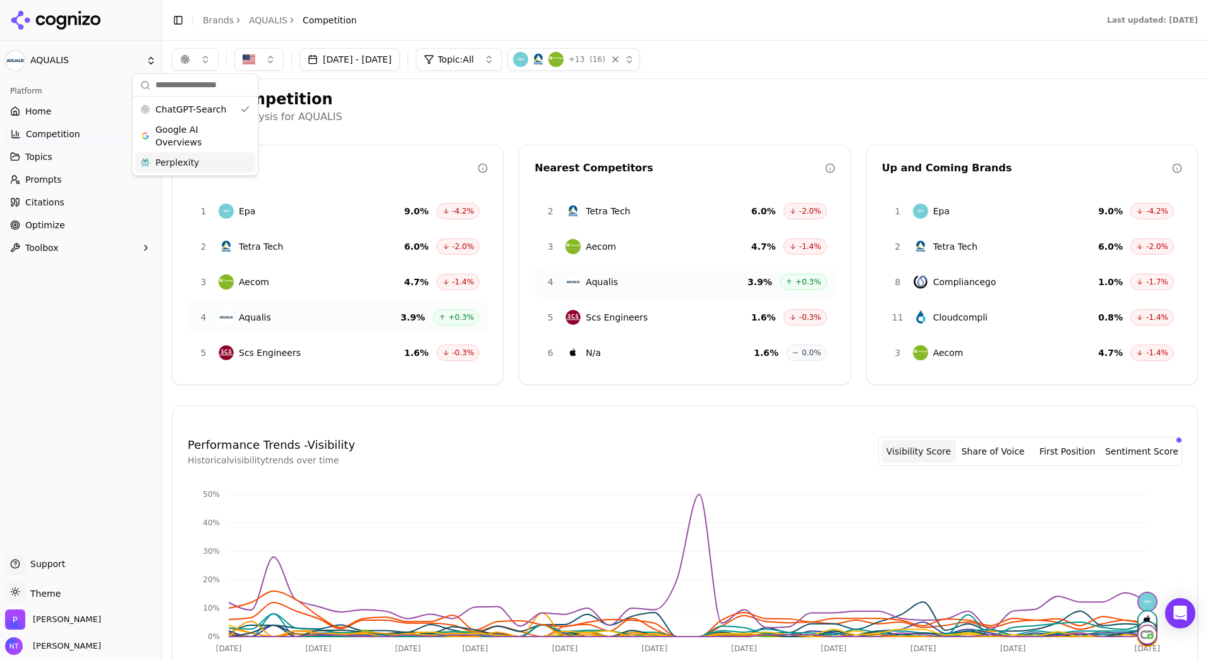
click at [185, 166] on span "Perplexity" at bounding box center [177, 162] width 44 height 13
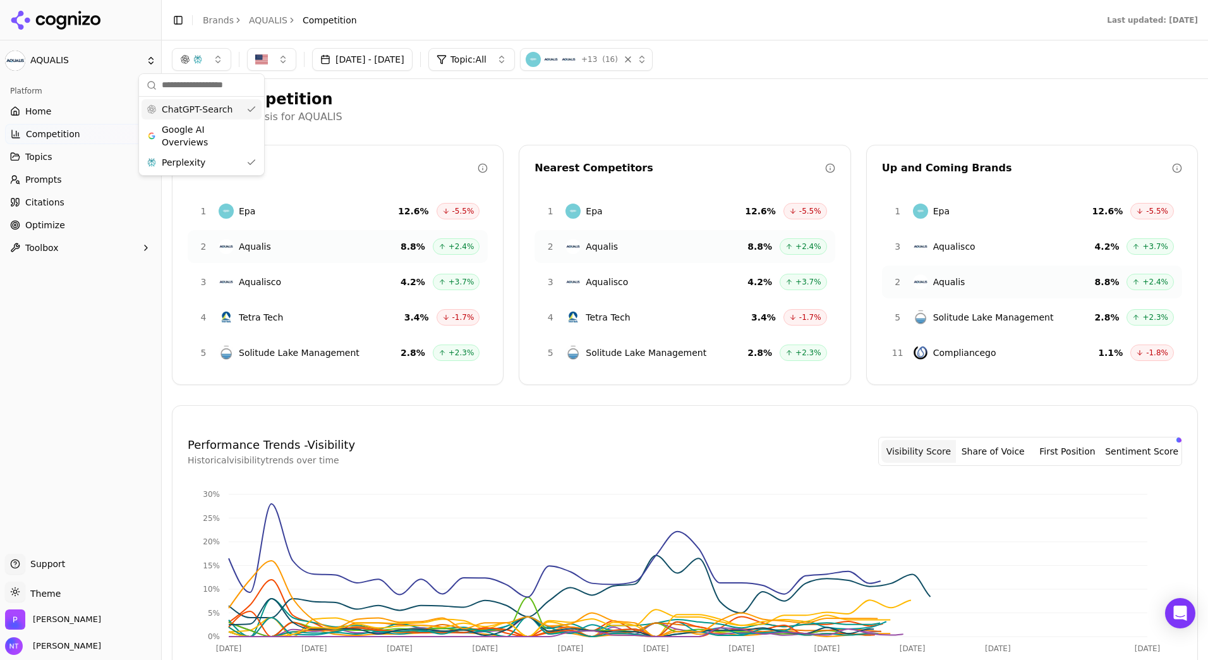
click at [217, 111] on span "ChatGPT-Search" at bounding box center [197, 109] width 71 height 13
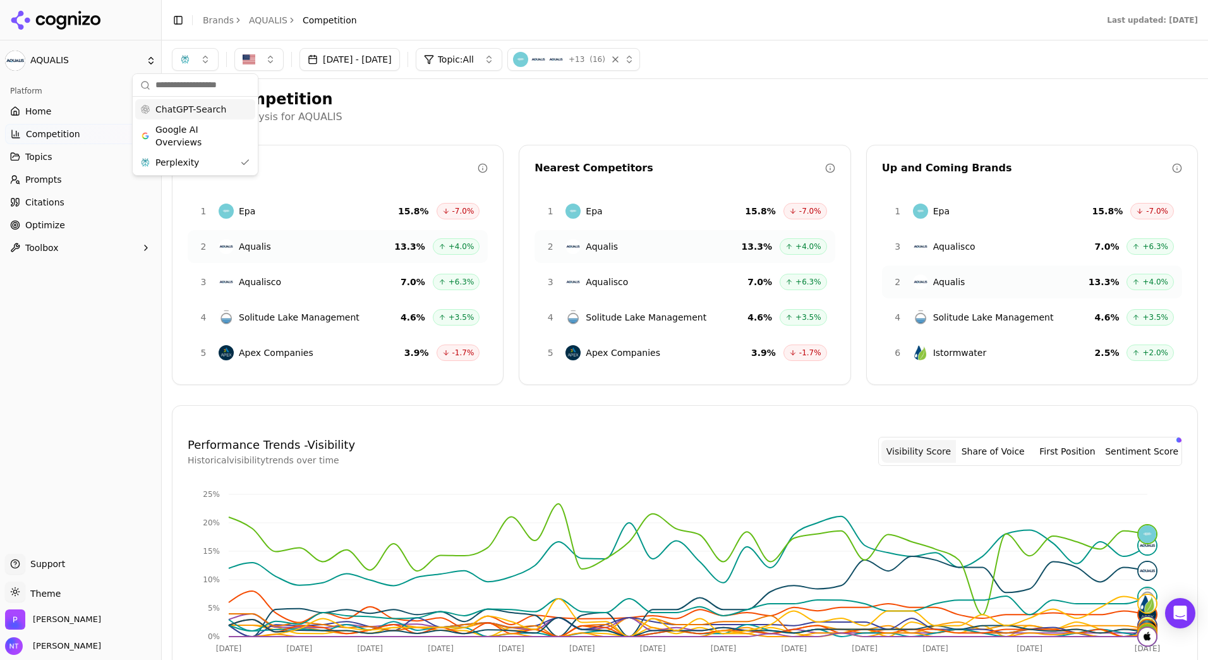
click at [387, 76] on div "[DATE] - [DATE] Topic: All + 13 ( 16 )" at bounding box center [685, 59] width 1046 height 38
click at [190, 51] on button "button" at bounding box center [195, 59] width 47 height 23
click at [203, 132] on span "Google AI Overviews" at bounding box center [195, 135] width 80 height 25
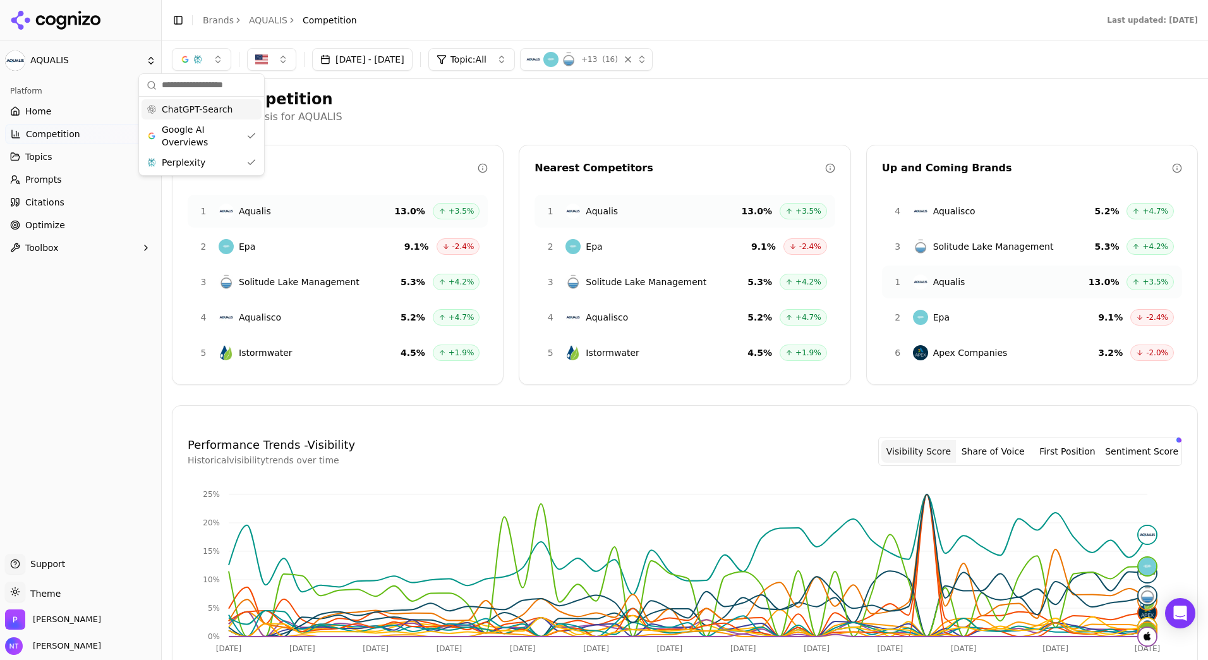
click at [209, 108] on span "ChatGPT-Search" at bounding box center [197, 109] width 71 height 13
